Goal: Navigation & Orientation: Understand site structure

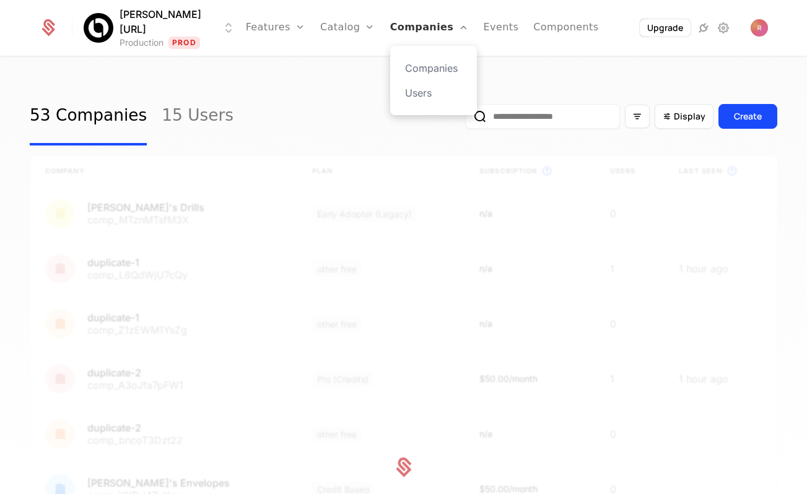
click at [409, 14] on link "Companies" at bounding box center [429, 28] width 79 height 56
click at [393, 29] on link "Companies" at bounding box center [429, 28] width 79 height 56
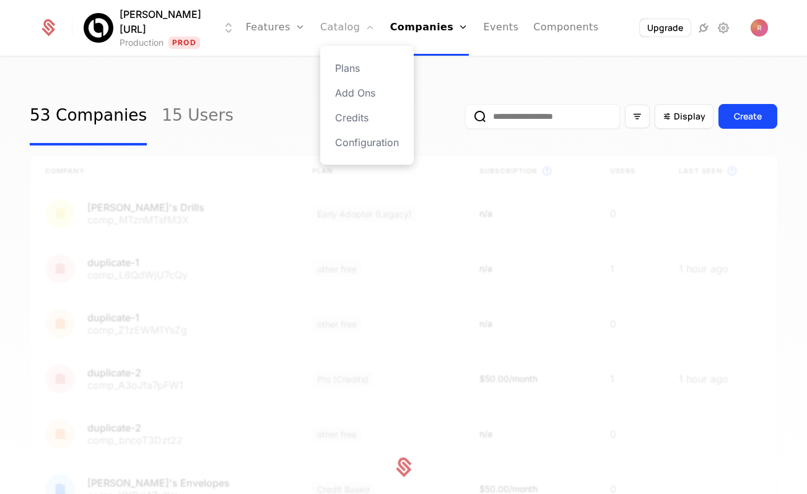
click at [320, 28] on link "Catalog" at bounding box center [347, 28] width 55 height 56
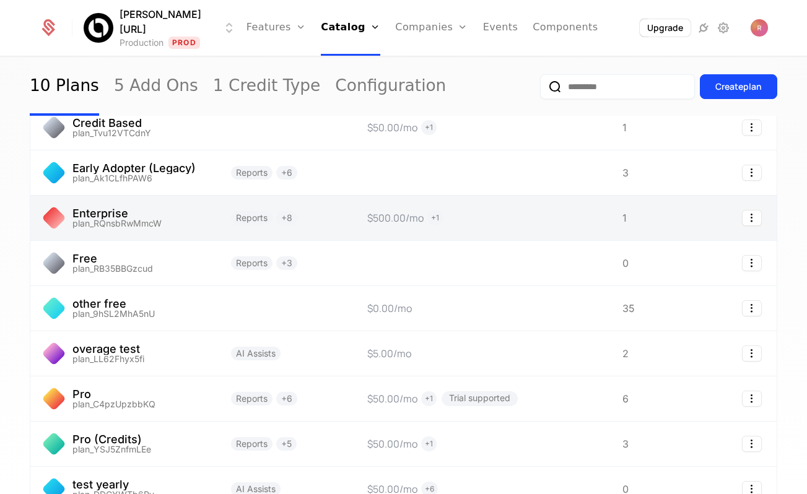
scroll to position [234, 0]
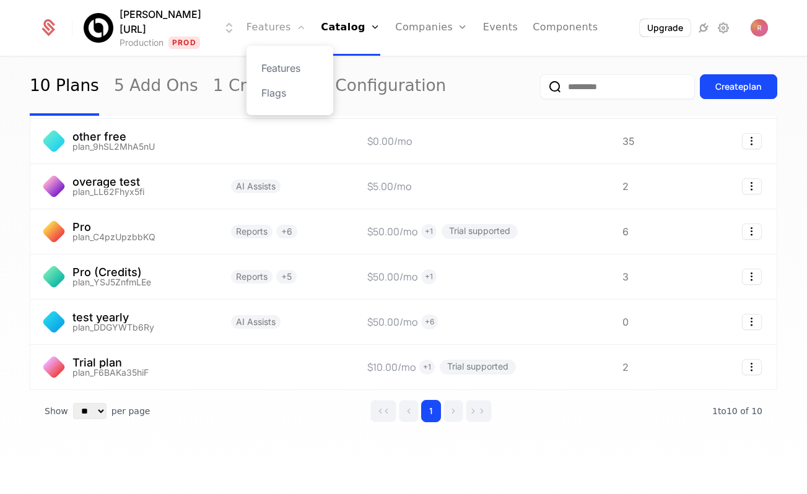
click at [265, 25] on link "Features" at bounding box center [276, 28] width 59 height 56
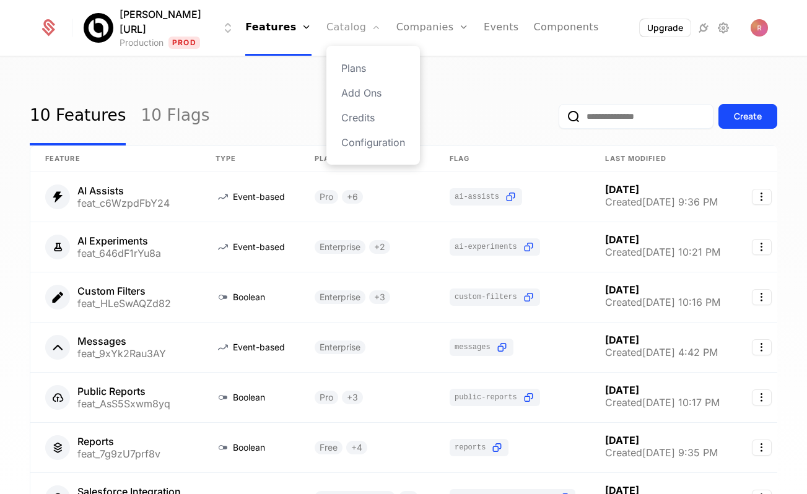
click at [326, 28] on link "Catalog" at bounding box center [353, 28] width 55 height 56
